Goal: Transaction & Acquisition: Purchase product/service

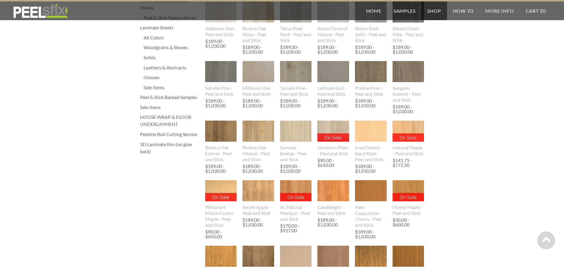
scroll to position [134, 0]
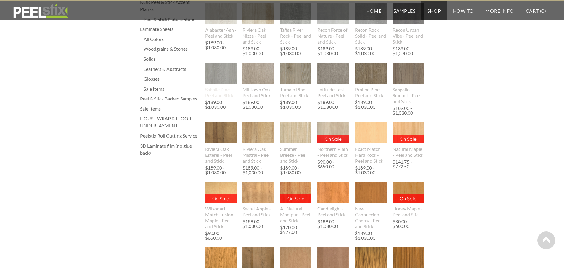
click at [212, 69] on img at bounding box center [221, 73] width 32 height 41
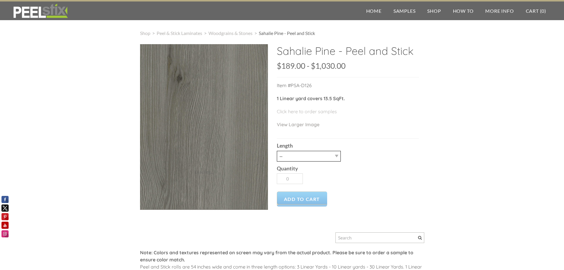
click at [336, 156] on select "-- 3LY 10LY 15LY 30LY" at bounding box center [309, 156] width 64 height 11
select select "15LY"
click at [277, 151] on select "-- 3LY 10LY 15LY 30LY" at bounding box center [309, 156] width 64 height 11
type input "1"
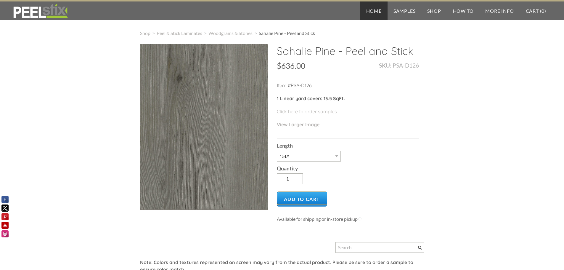
click at [376, 12] on link "Home" at bounding box center [373, 10] width 27 height 19
